Goal: Communication & Community: Participate in discussion

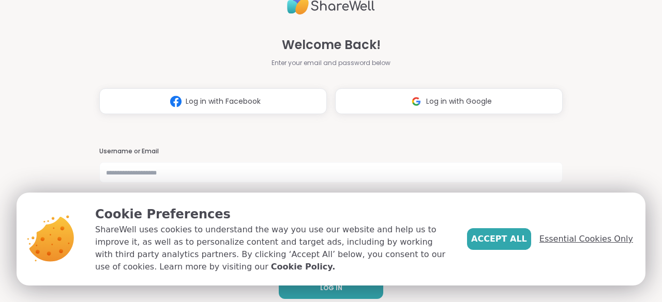
click at [583, 238] on span "Essential Cookies Only" at bounding box center [586, 239] width 94 height 12
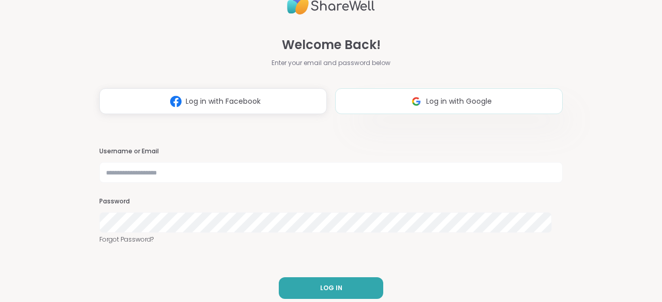
click at [437, 96] on button "Log in with Google" at bounding box center [448, 101] width 227 height 26
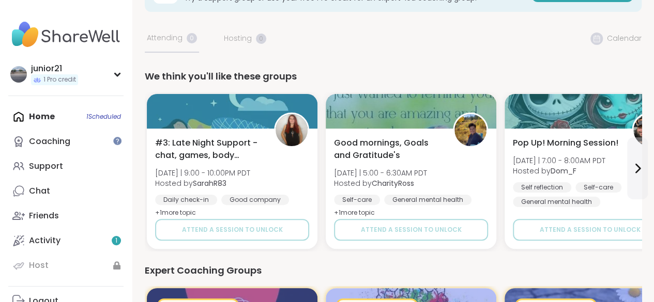
scroll to position [41, 0]
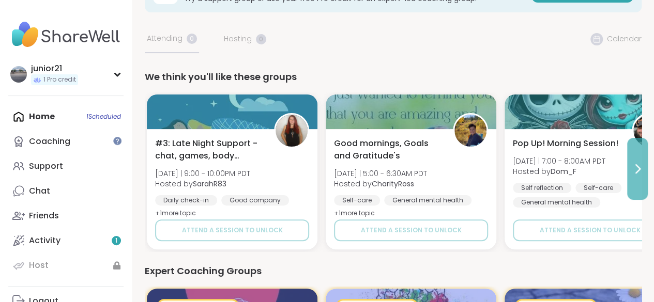
click at [646, 163] on button at bounding box center [637, 169] width 21 height 62
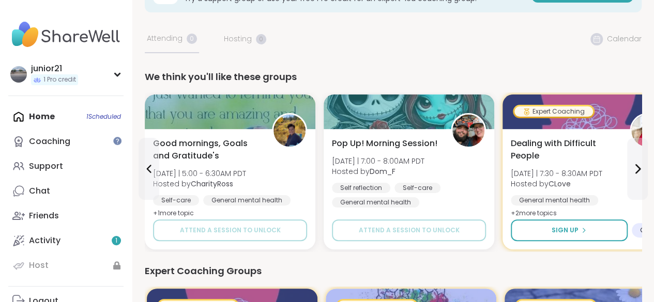
click at [76, 119] on div "Home 1 Scheduled Coaching Support Chat Friends Activity 1 Host" at bounding box center [65, 191] width 115 height 174
click at [111, 119] on div "Home 1 Scheduled Coaching Support Chat Friends Activity 1 Host" at bounding box center [65, 191] width 115 height 174
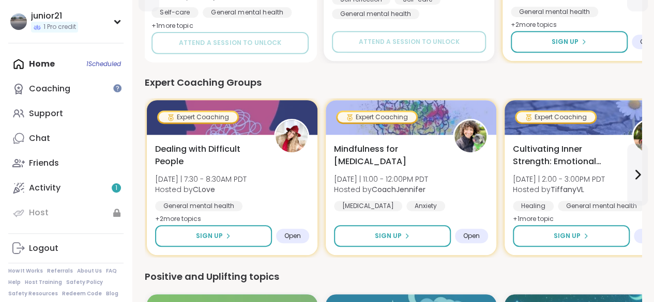
scroll to position [0, 0]
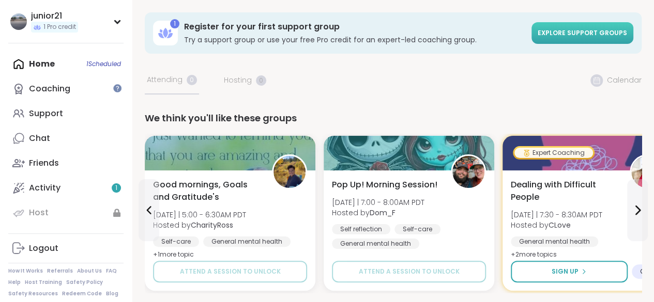
click at [560, 38] on link "Explore support groups" at bounding box center [582, 33] width 102 height 22
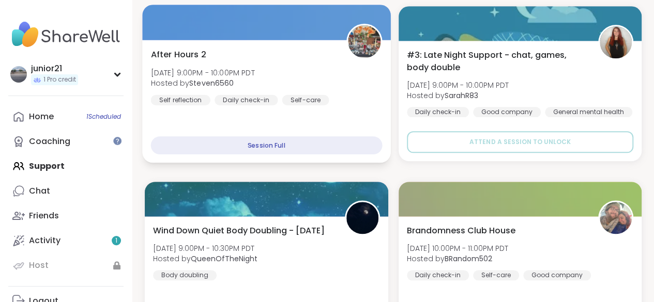
scroll to position [546, 0]
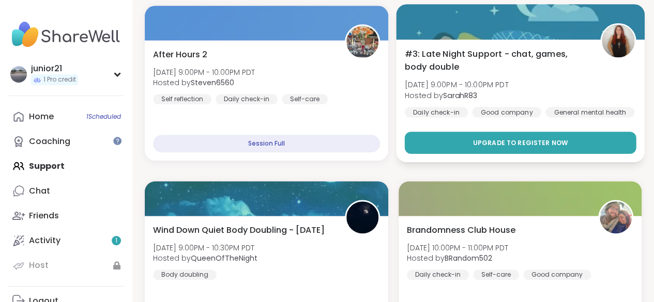
click at [428, 147] on button "Upgrade to register now" at bounding box center [519, 143] width 231 height 22
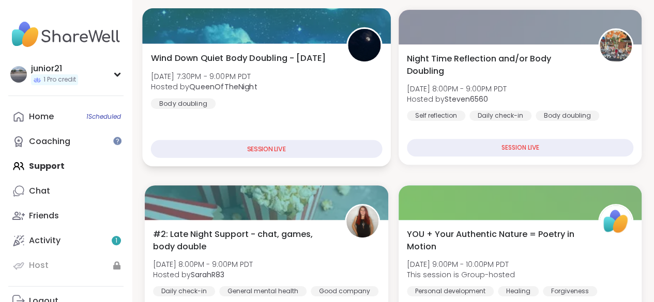
scroll to position [191, 0]
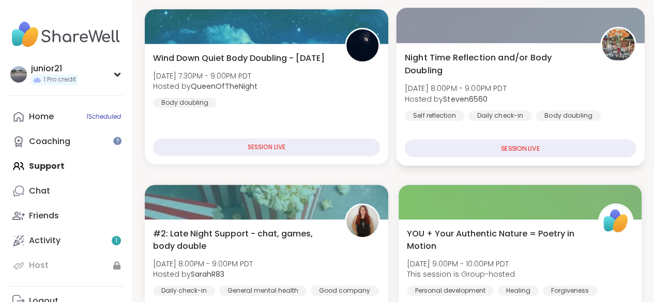
click at [428, 152] on div "SESSION LIVE" at bounding box center [519, 149] width 231 height 18
click at [461, 142] on div "SESSION LIVE" at bounding box center [519, 149] width 231 height 18
click at [514, 146] on div "SESSION LIVE" at bounding box center [519, 149] width 231 height 18
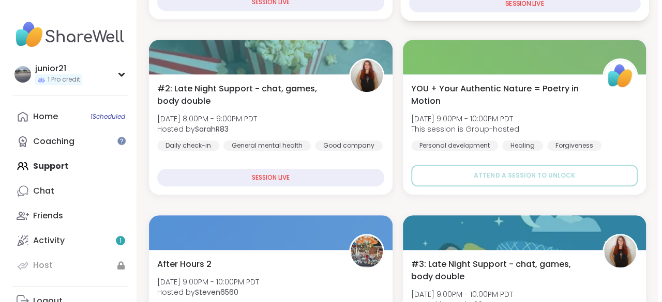
scroll to position [338, 0]
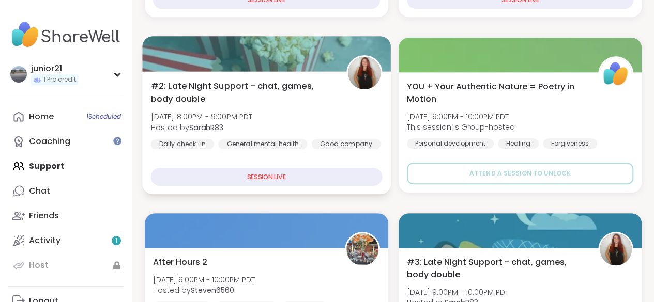
click at [314, 176] on div "SESSION LIVE" at bounding box center [266, 177] width 231 height 18
click at [284, 91] on span "#2: Late Night Support - chat, games, body double" at bounding box center [243, 92] width 184 height 25
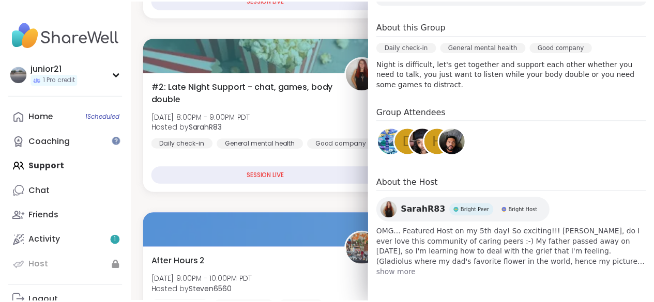
scroll to position [0, 0]
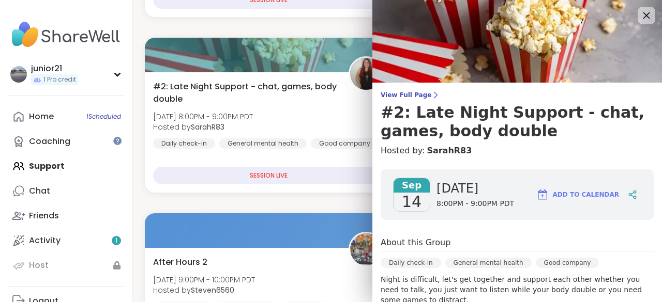
click at [637, 8] on div at bounding box center [646, 16] width 18 height 18
click at [637, 10] on div at bounding box center [646, 16] width 18 height 18
click at [630, 24] on img at bounding box center [516, 41] width 289 height 83
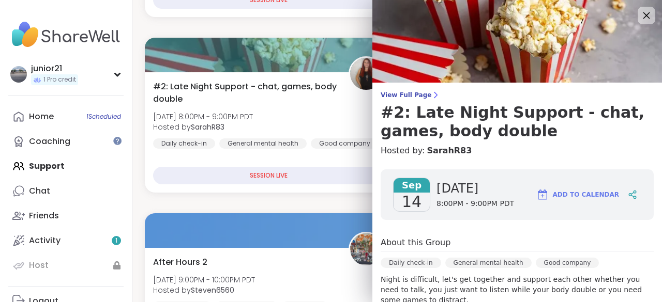
click at [643, 15] on icon at bounding box center [646, 15] width 7 height 7
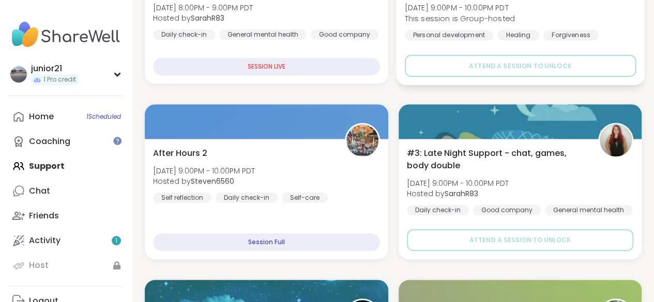
scroll to position [448, 0]
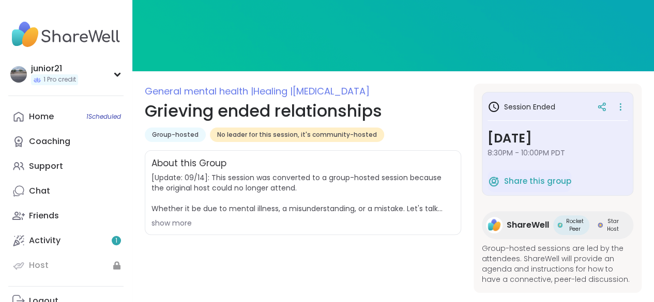
scroll to position [83, 0]
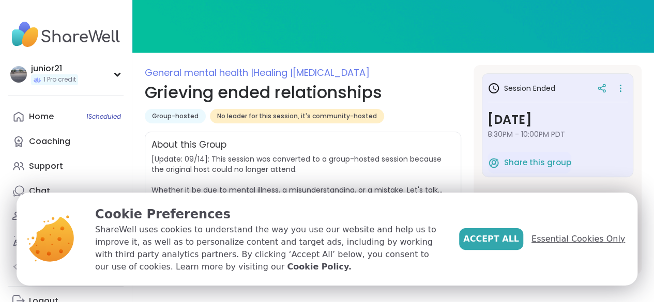
click at [563, 241] on span "Essential Cookies Only" at bounding box center [578, 239] width 94 height 12
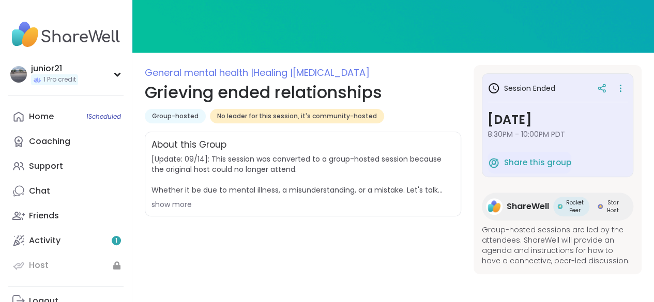
scroll to position [0, 0]
